Goal: Navigation & Orientation: Find specific page/section

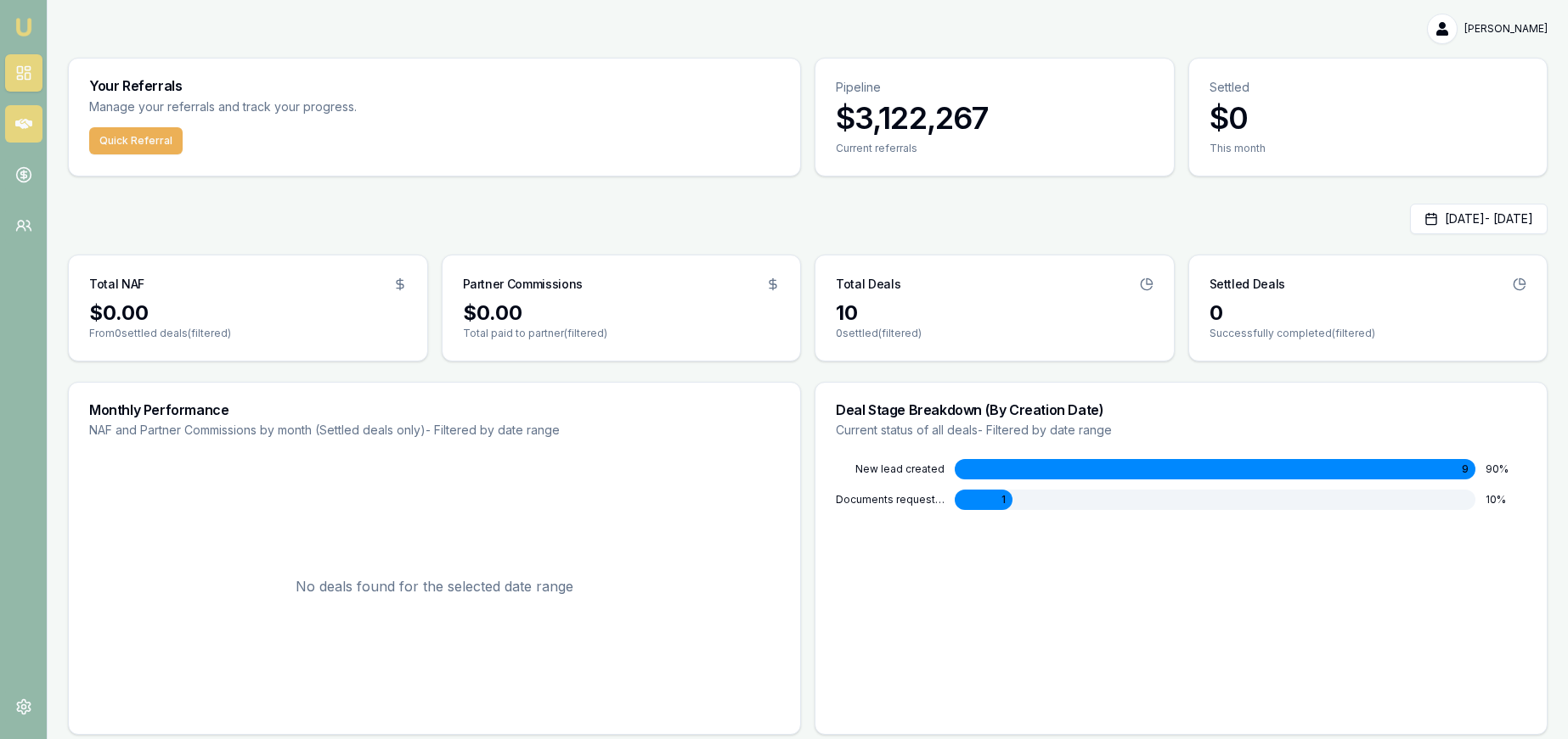
click at [18, 129] on icon at bounding box center [23, 124] width 17 height 17
